Goal: Navigation & Orientation: Find specific page/section

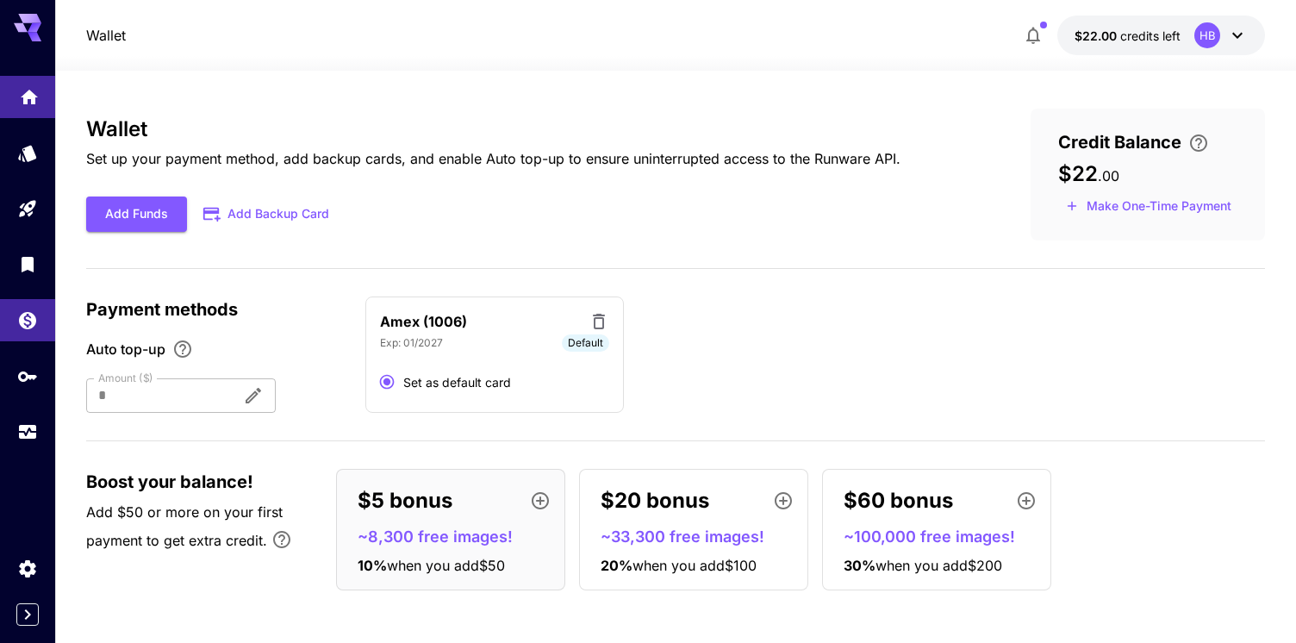
click at [35, 83] on icon "Home" at bounding box center [29, 92] width 21 height 21
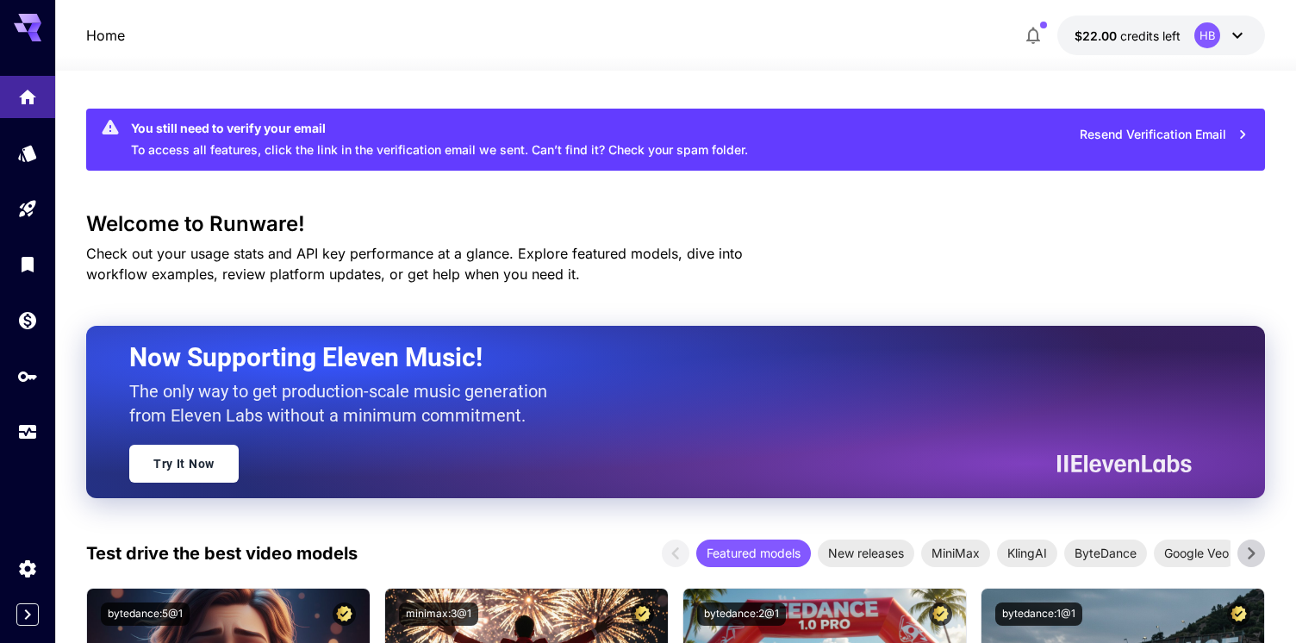
scroll to position [837, 0]
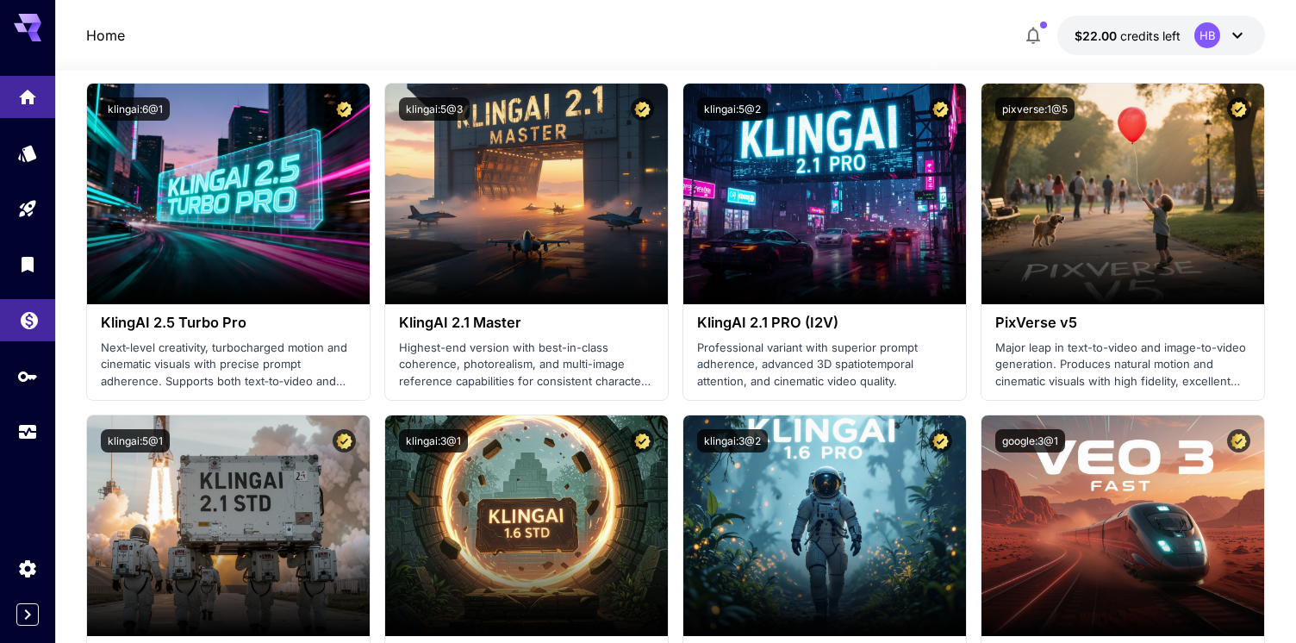
click at [33, 321] on icon "Wallet" at bounding box center [29, 315] width 17 height 17
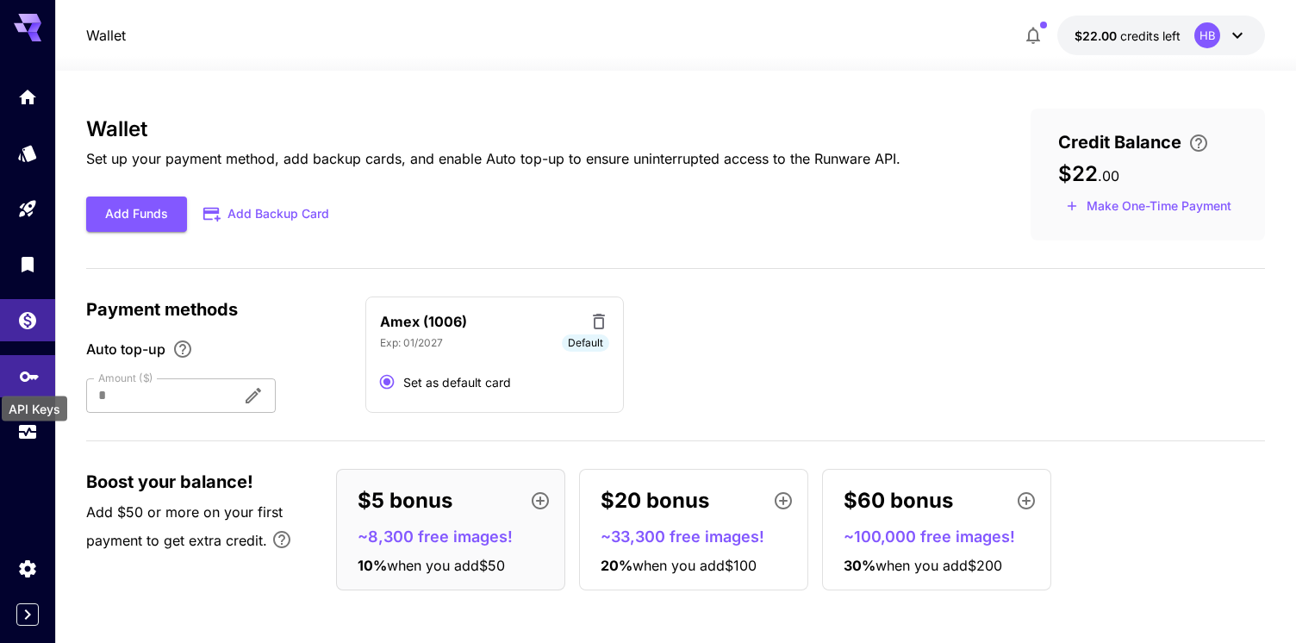
click at [22, 366] on icon "API Keys" at bounding box center [29, 370] width 21 height 21
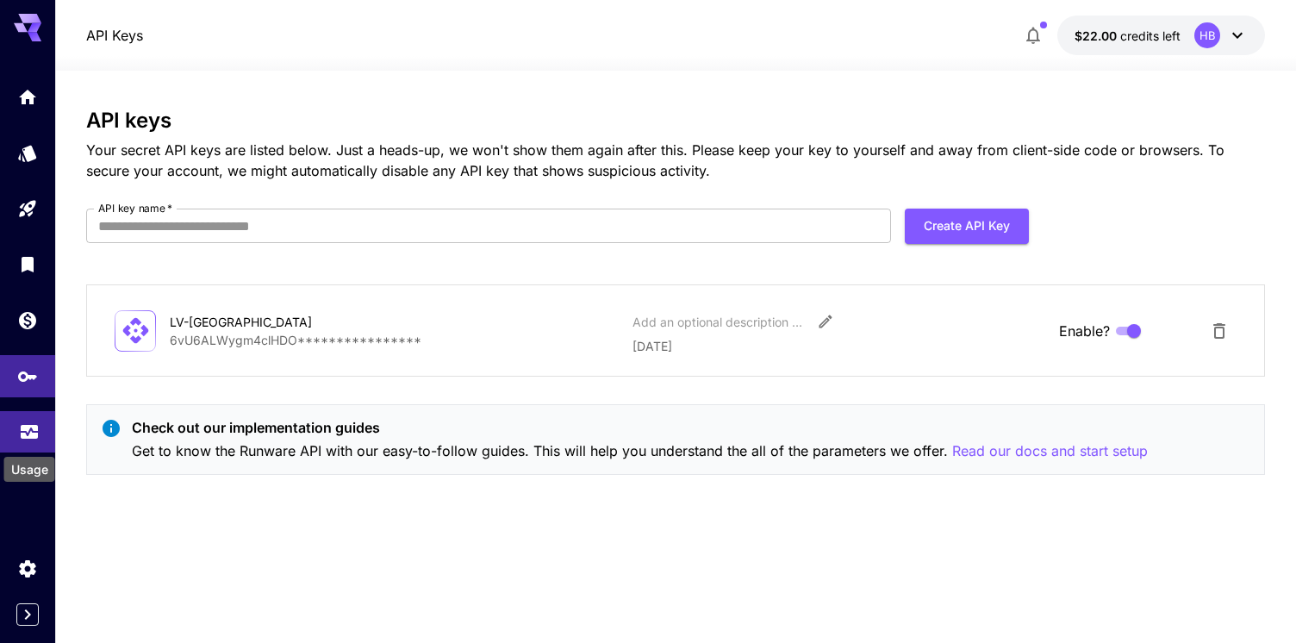
click at [26, 427] on icon "Usage" at bounding box center [29, 424] width 17 height 9
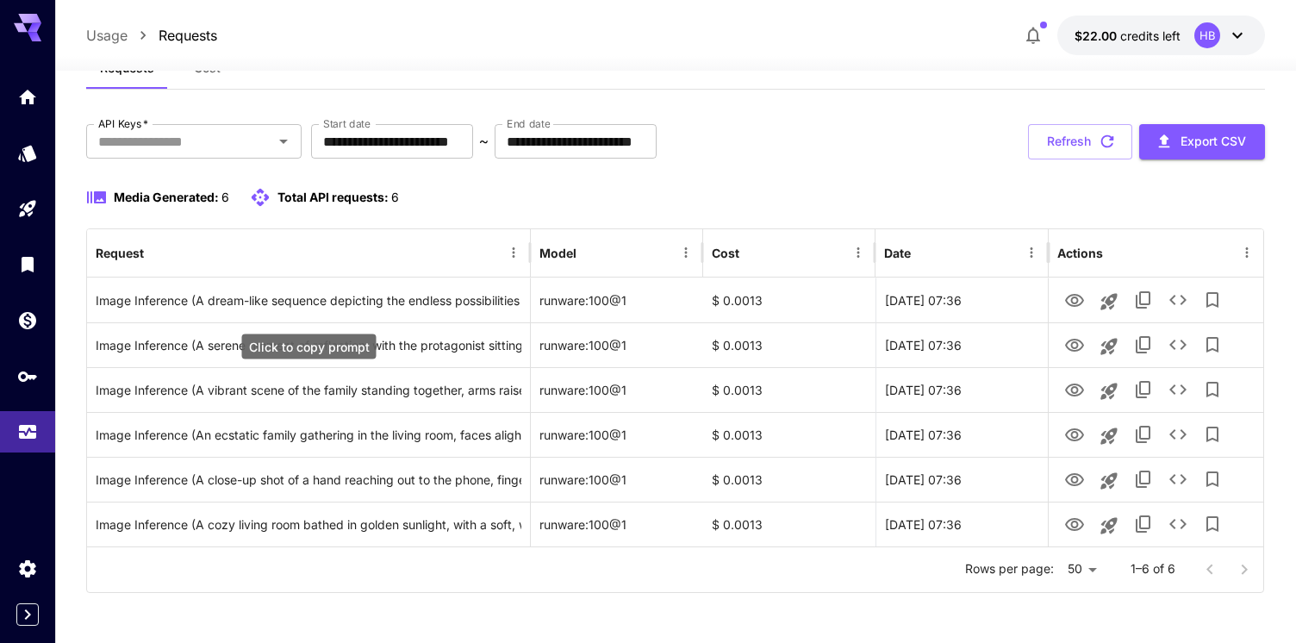
scroll to position [62, 0]
